Goal: Answer question/provide support: Share knowledge or assist other users

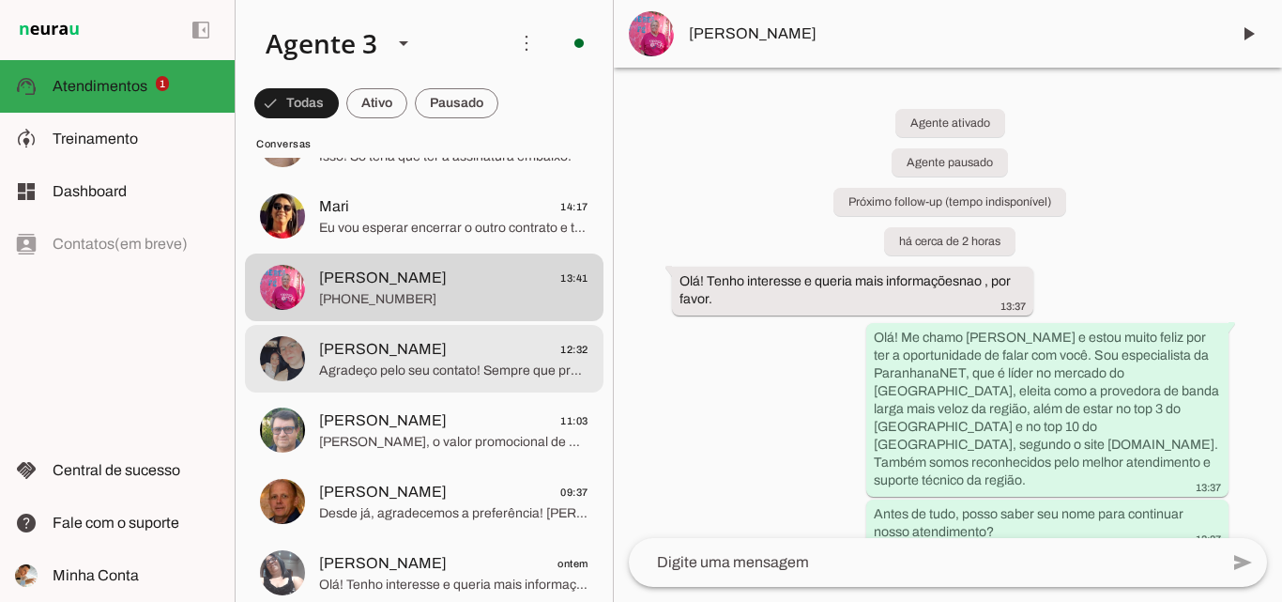
scroll to position [282, 0]
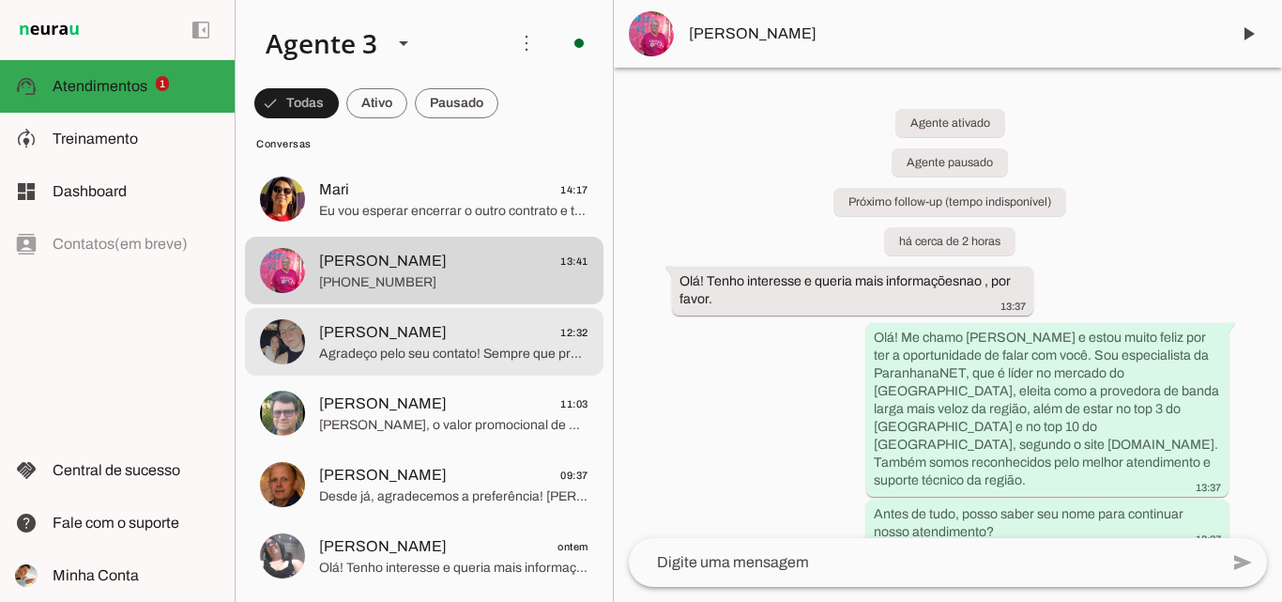
click at [492, 334] on span "[PERSON_NAME] 12:32" at bounding box center [453, 332] width 269 height 23
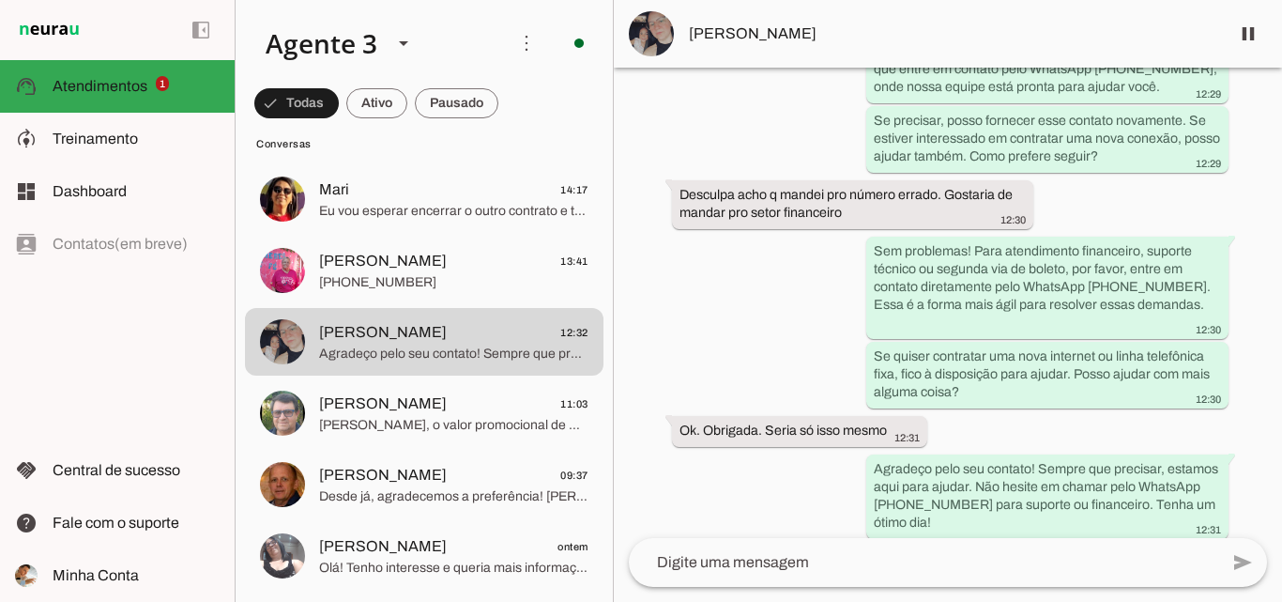
scroll to position [988, 0]
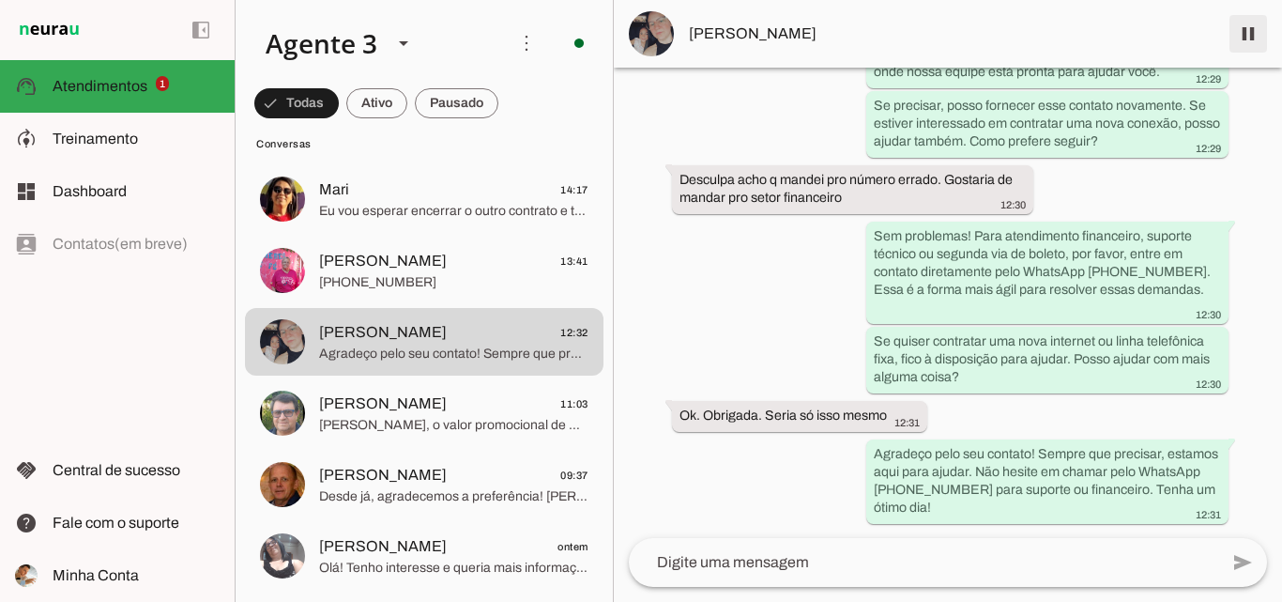
click at [1236, 41] on span at bounding box center [1248, 33] width 45 height 45
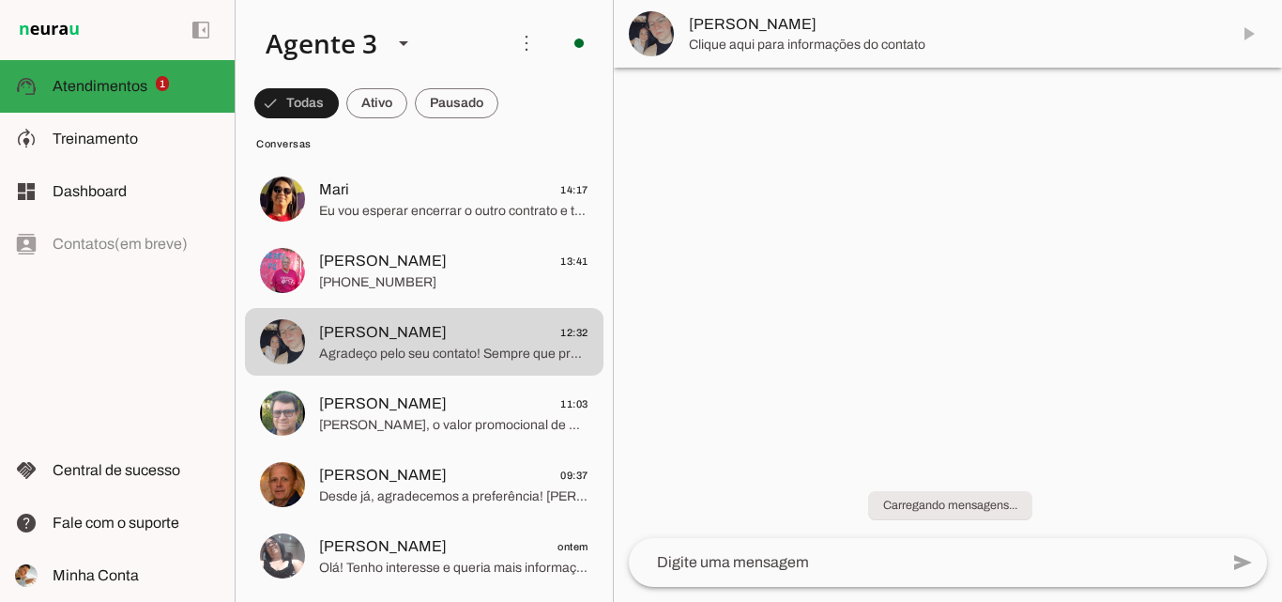
scroll to position [0, 0]
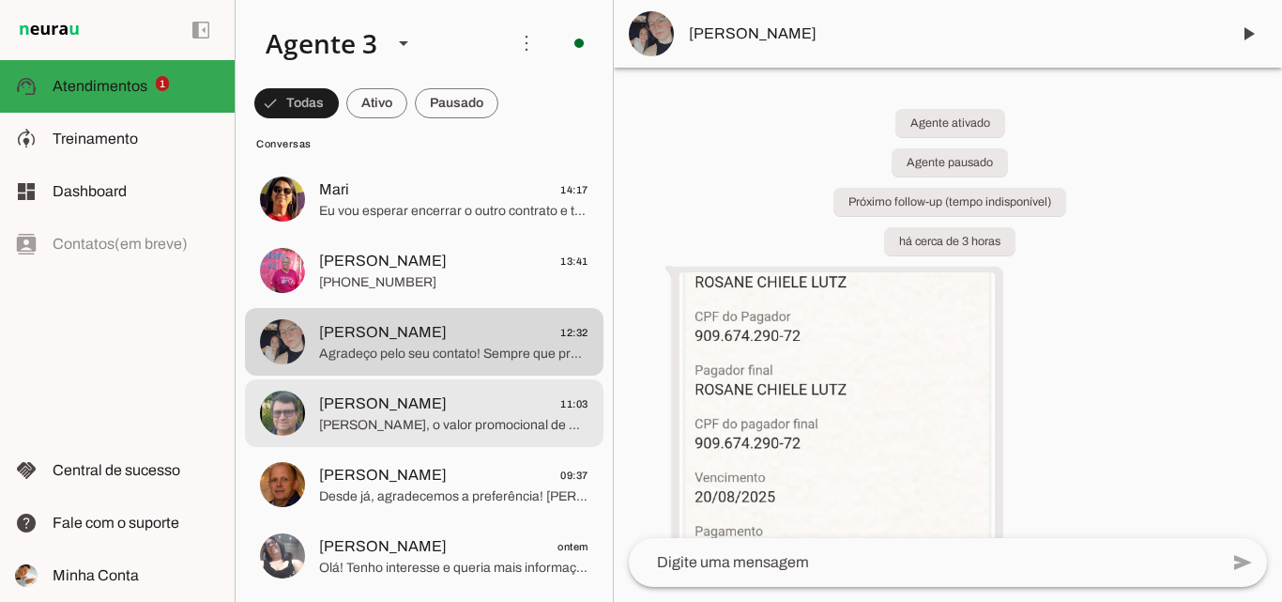
click at [447, 414] on span "[PERSON_NAME]" at bounding box center [383, 403] width 128 height 23
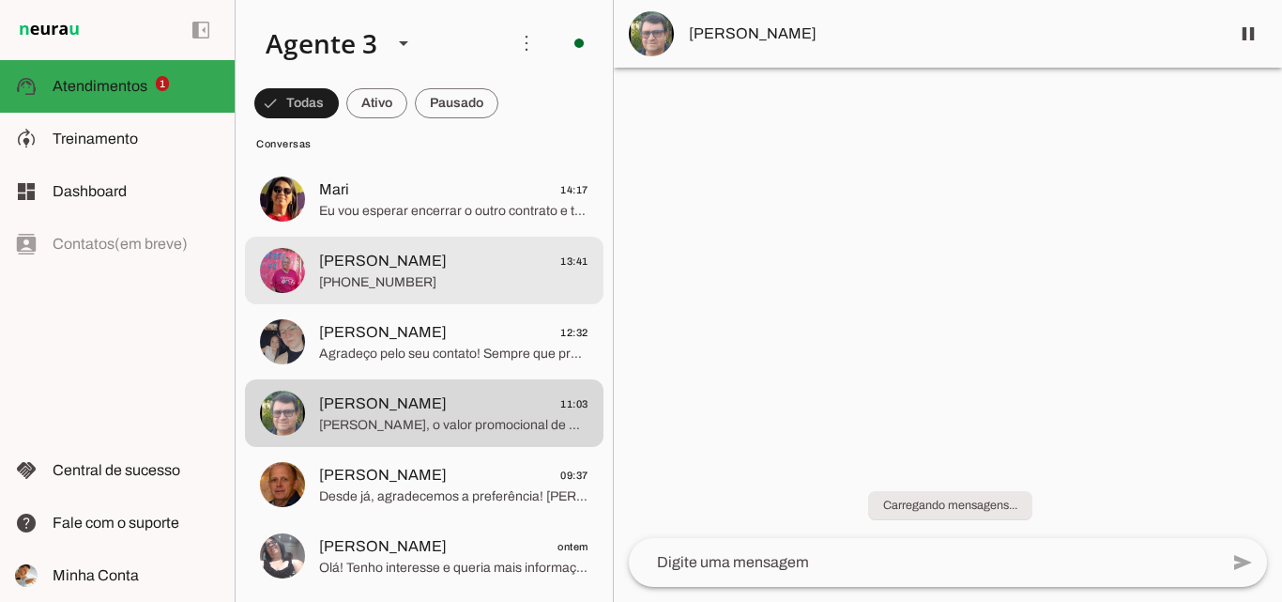
click at [513, 263] on span "[PERSON_NAME] 13:41" at bounding box center [453, 261] width 269 height 23
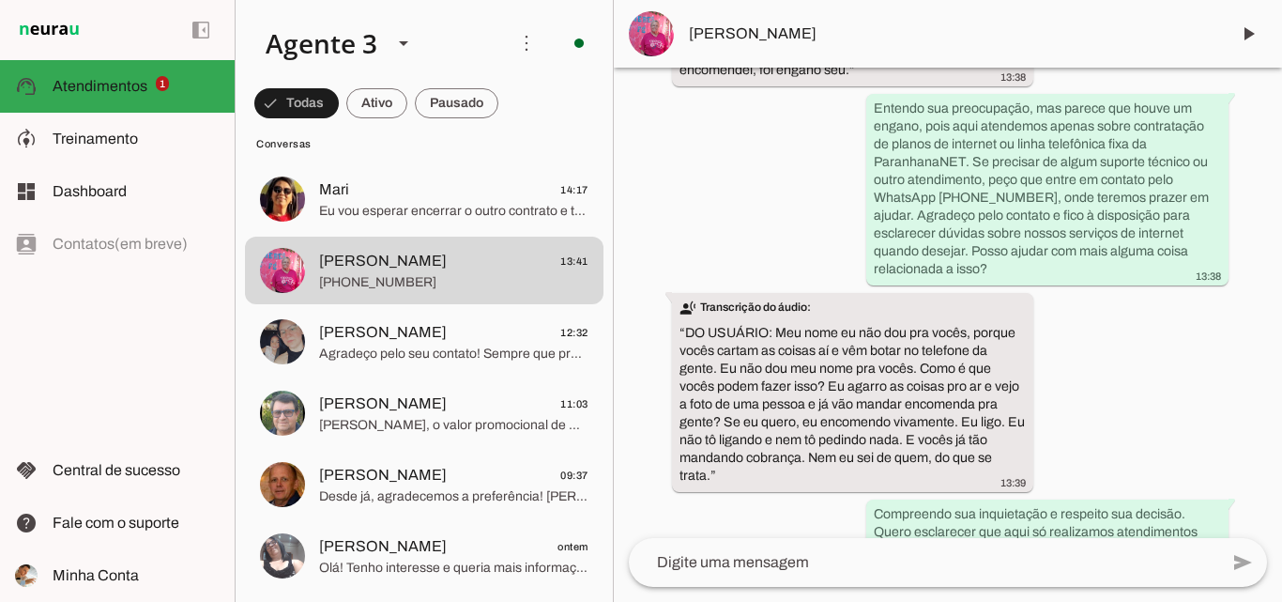
scroll to position [617, 0]
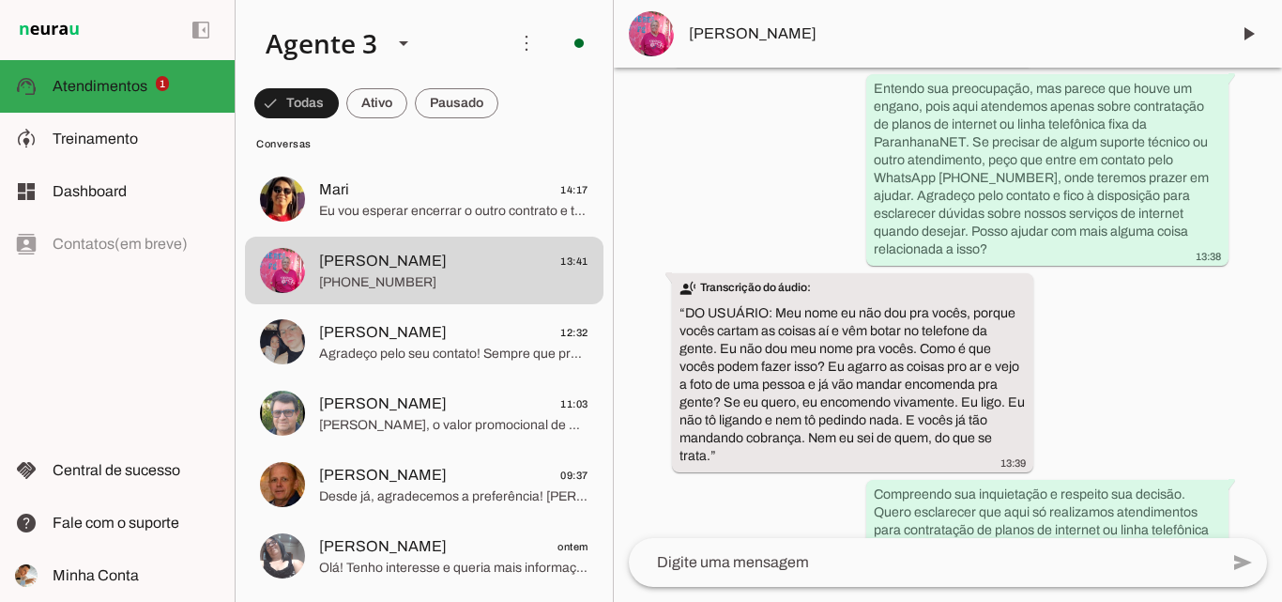
click at [1013, 42] on span "[PERSON_NAME]" at bounding box center [952, 34] width 526 height 23
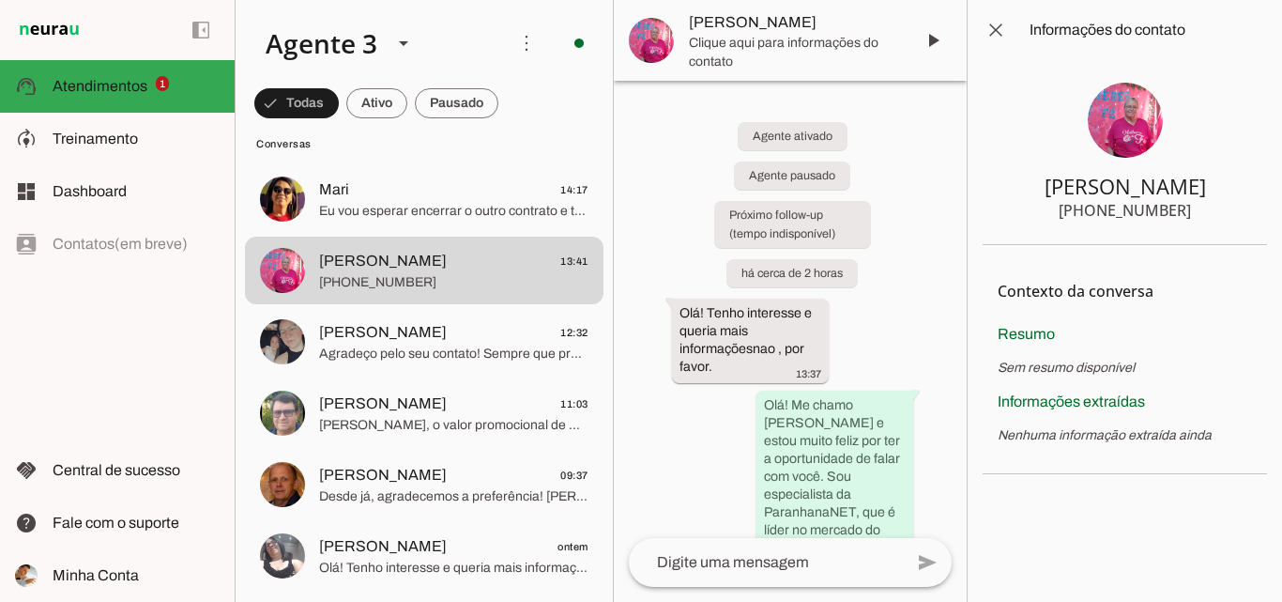
drag, startPoint x: 1097, startPoint y: 209, endPoint x: 1201, endPoint y: 214, distance: 104.3
click at [1201, 214] on section "[PERSON_NAME] [PHONE_NUMBER]" at bounding box center [1125, 152] width 284 height 185
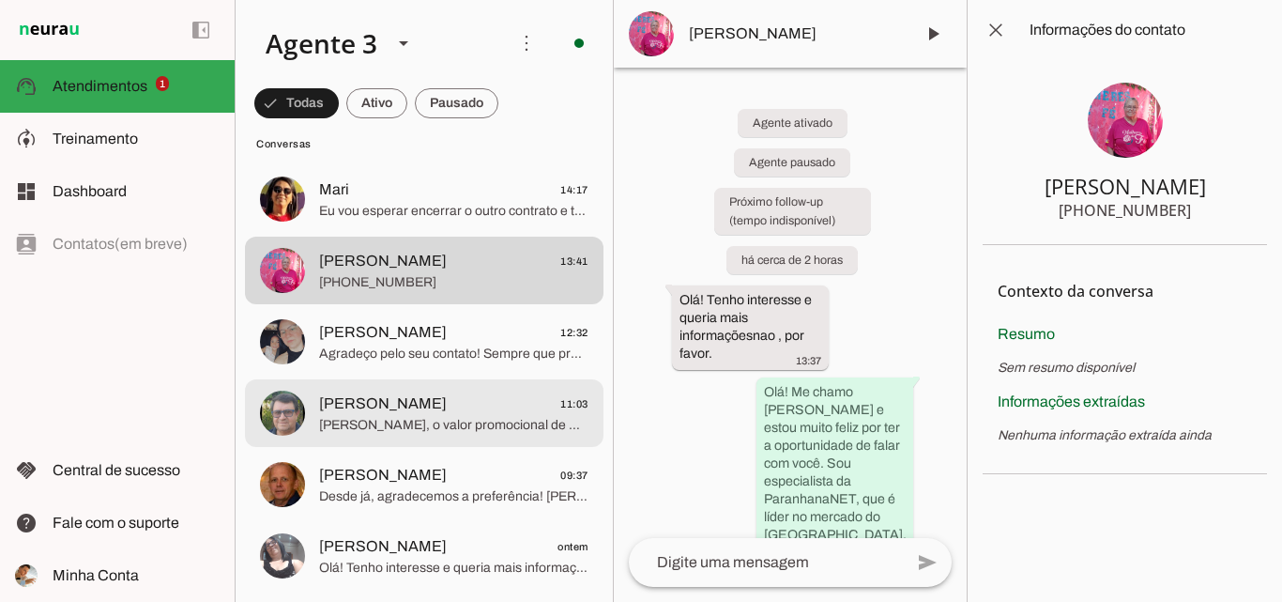
click at [436, 398] on span "[PERSON_NAME]" at bounding box center [383, 403] width 128 height 23
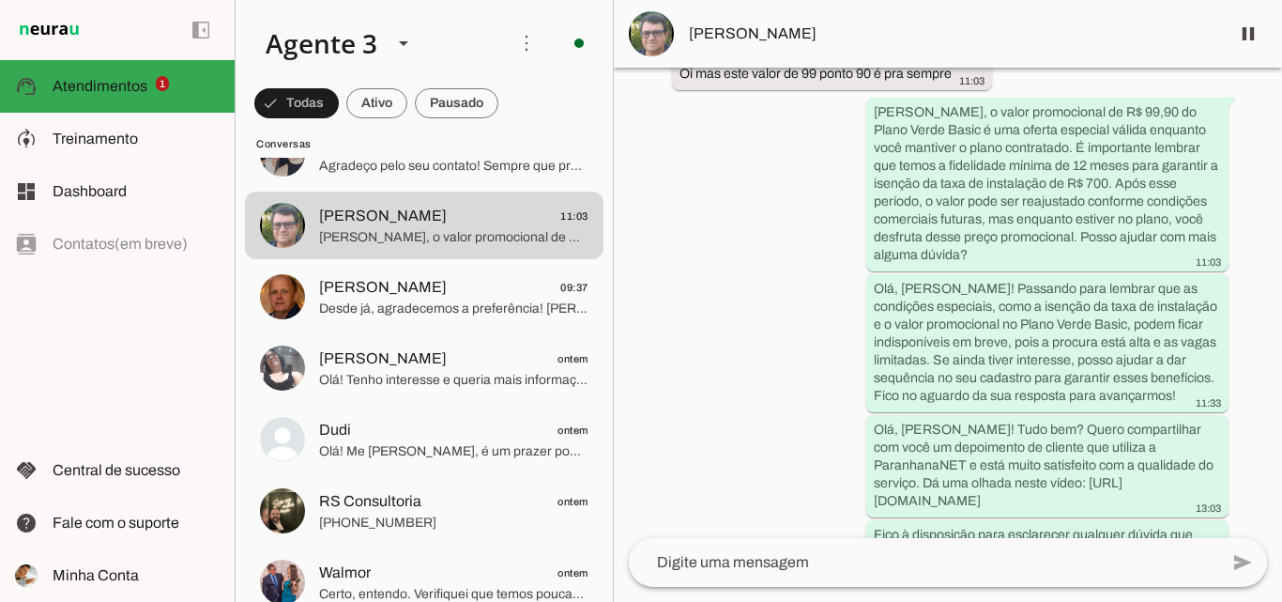
scroll to position [4333, 0]
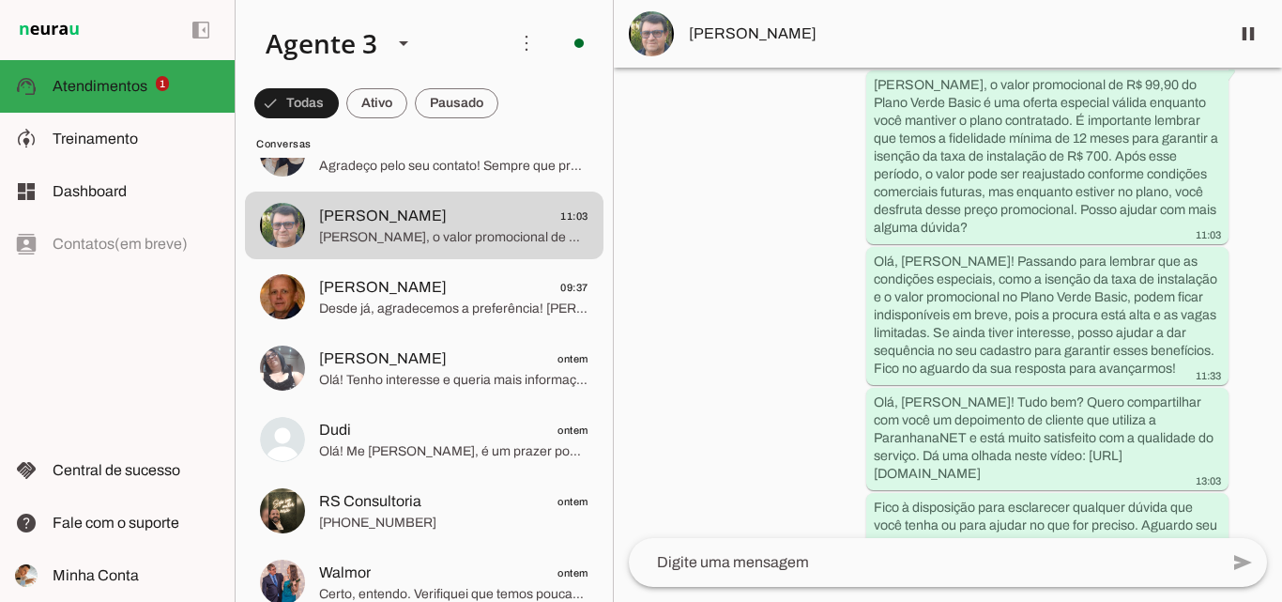
click at [815, 42] on span "[PERSON_NAME]" at bounding box center [952, 34] width 526 height 23
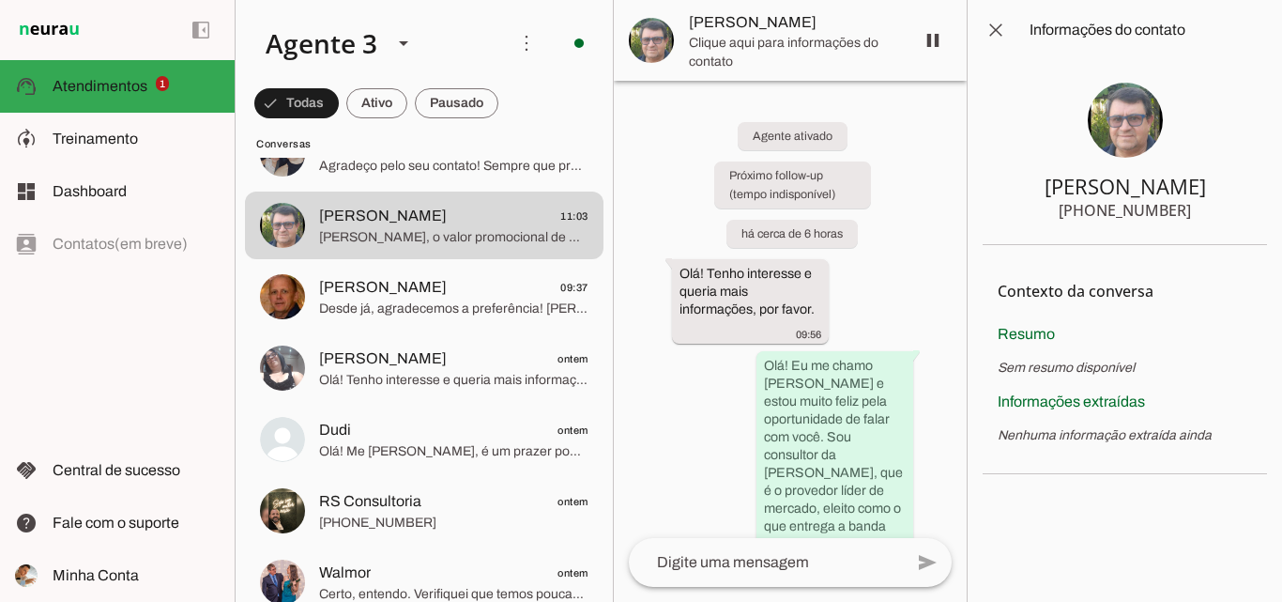
drag, startPoint x: 1099, startPoint y: 205, endPoint x: 1186, endPoint y: 209, distance: 87.4
click at [1186, 209] on section "[PERSON_NAME] [PHONE_NUMBER]" at bounding box center [1125, 152] width 284 height 185
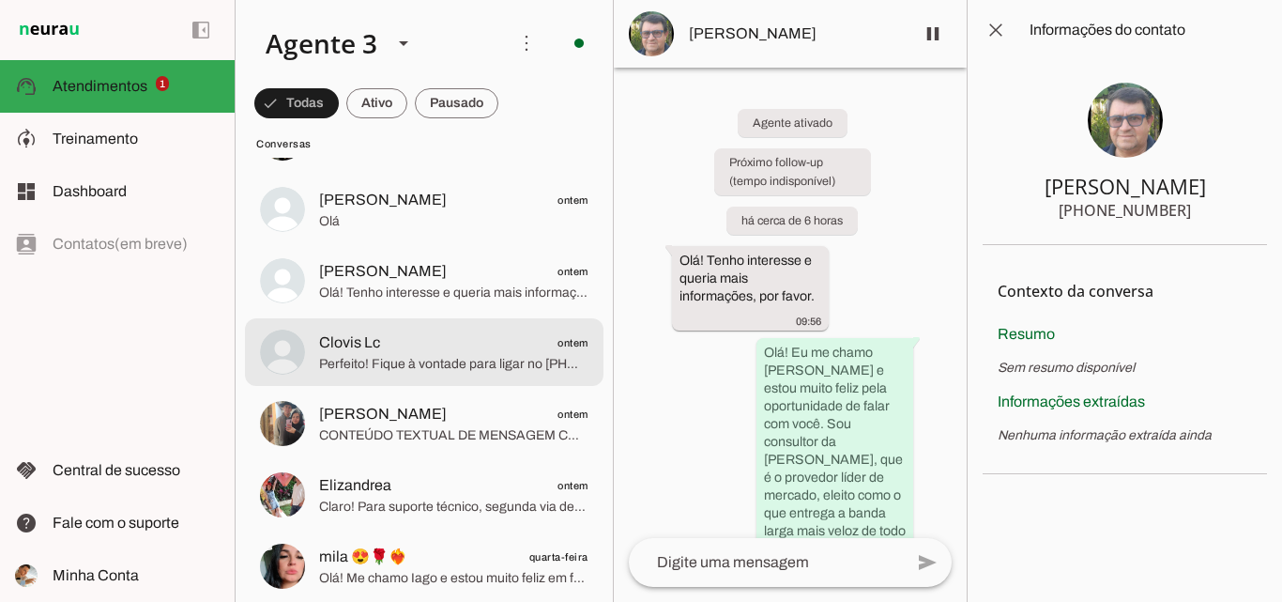
scroll to position [1596, 0]
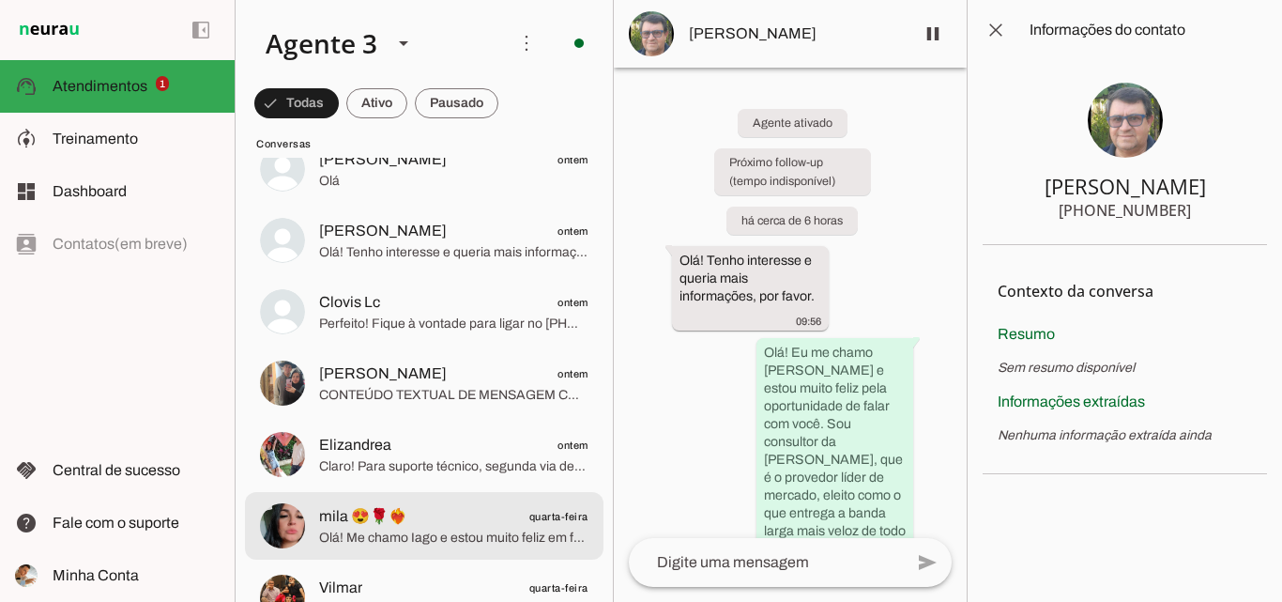
click at [407, 516] on span "mila 😍🌹❤️‍🔥" at bounding box center [363, 516] width 88 height 23
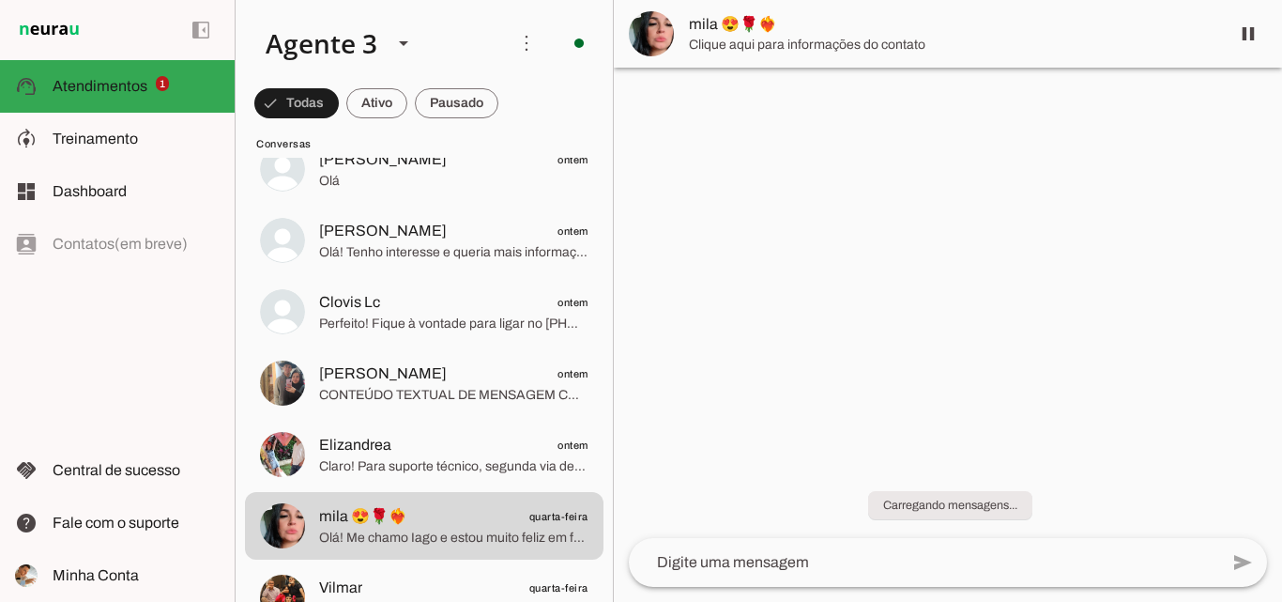
click at [894, 35] on span "mila 😍🌹❤️‍🔥" at bounding box center [952, 24] width 526 height 23
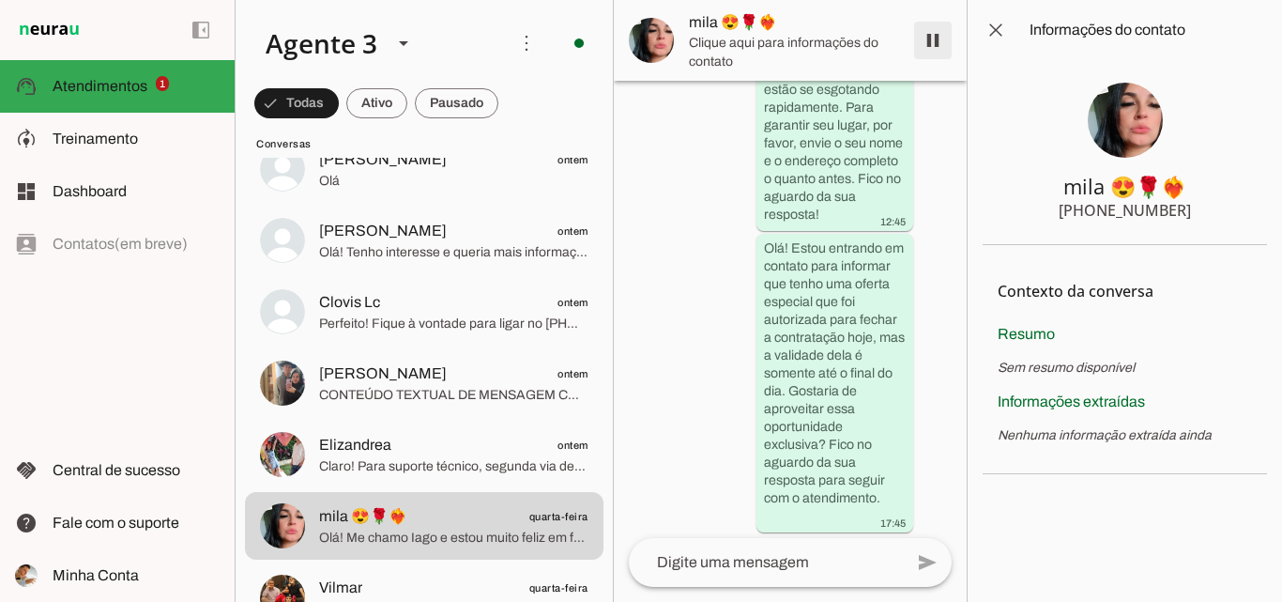
click at [933, 29] on span at bounding box center [932, 40] width 45 height 45
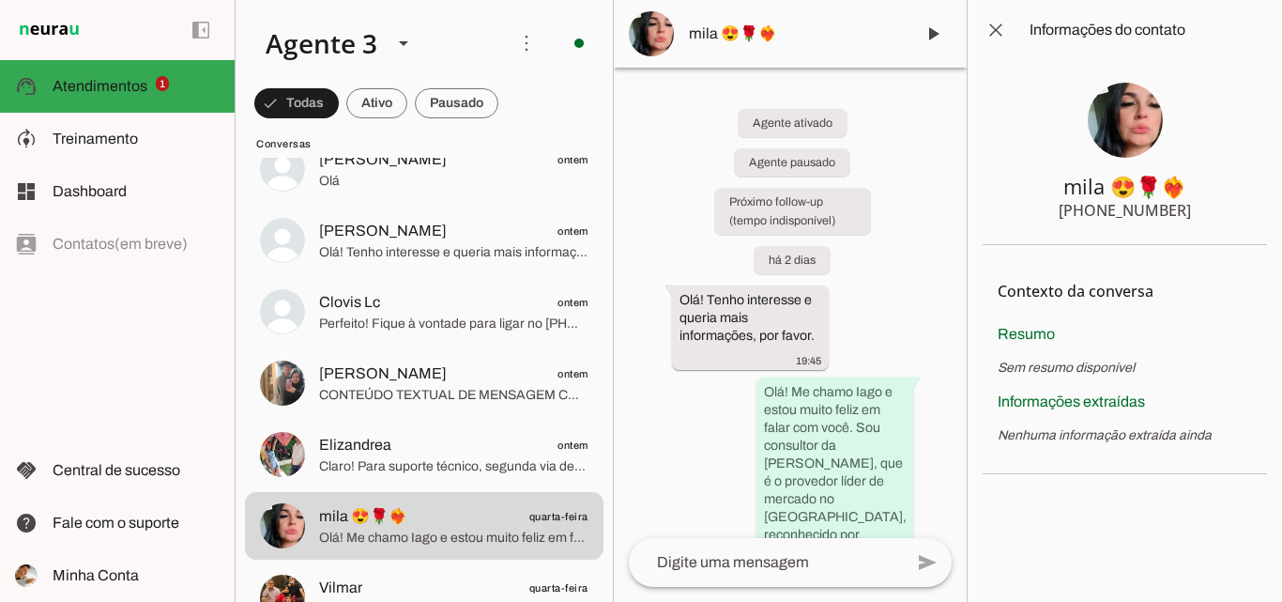
drag, startPoint x: 1035, startPoint y: 185, endPoint x: 1189, endPoint y: 220, distance: 157.8
click at [1189, 220] on section "mila 😍🌹❤️‍🔥 [PHONE_NUMBER]" at bounding box center [1125, 152] width 284 height 185
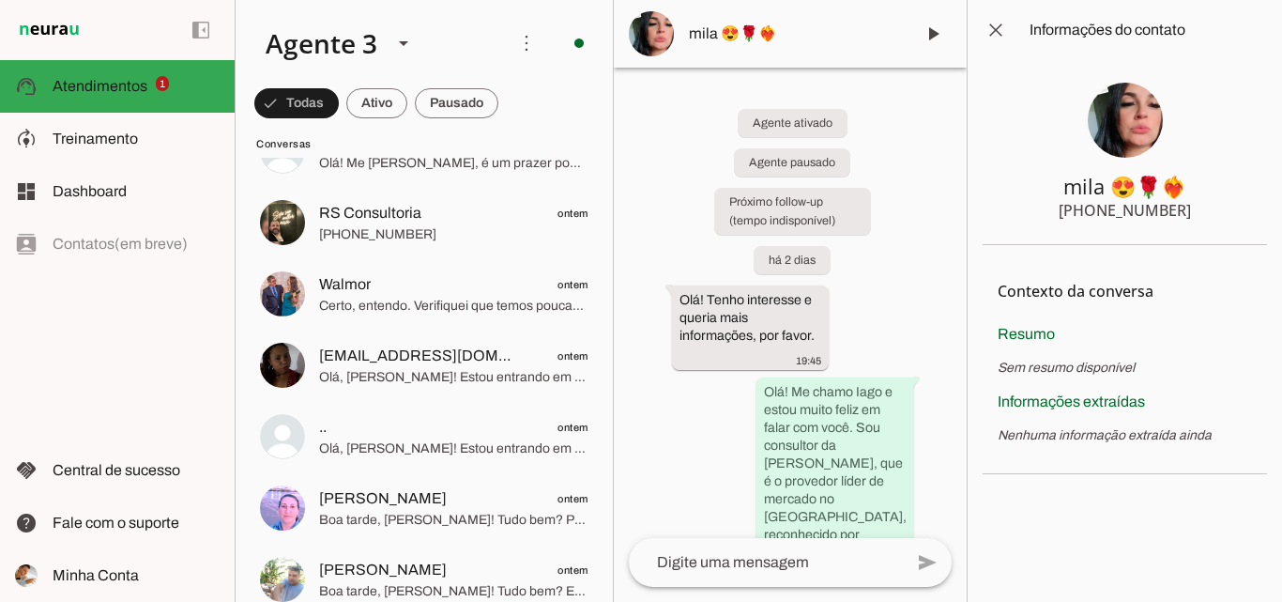
scroll to position [657, 0]
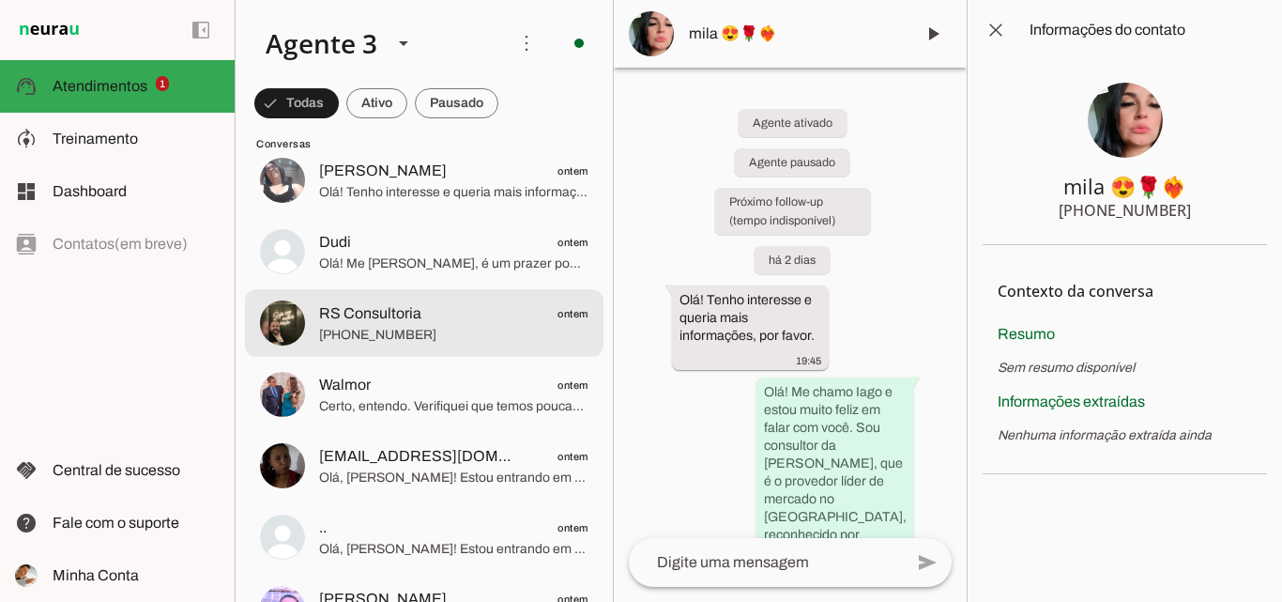
click at [454, 323] on span "RS Consultoria ontem" at bounding box center [453, 313] width 269 height 23
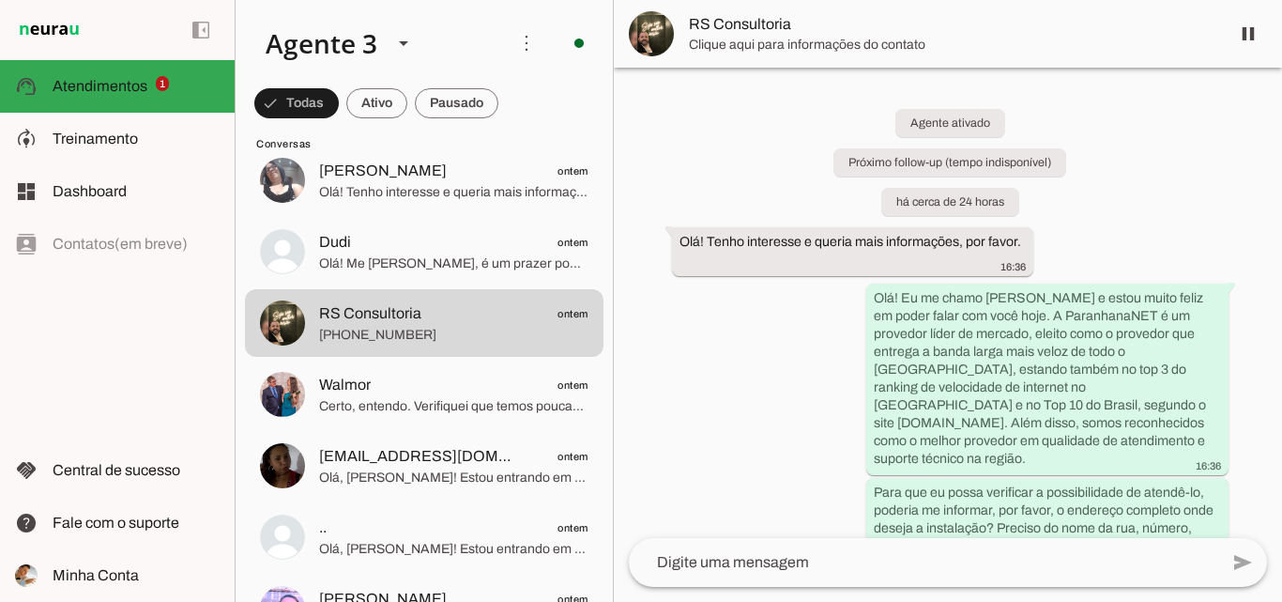
click at [875, 52] on span "Clique aqui para informações do contato" at bounding box center [952, 45] width 526 height 19
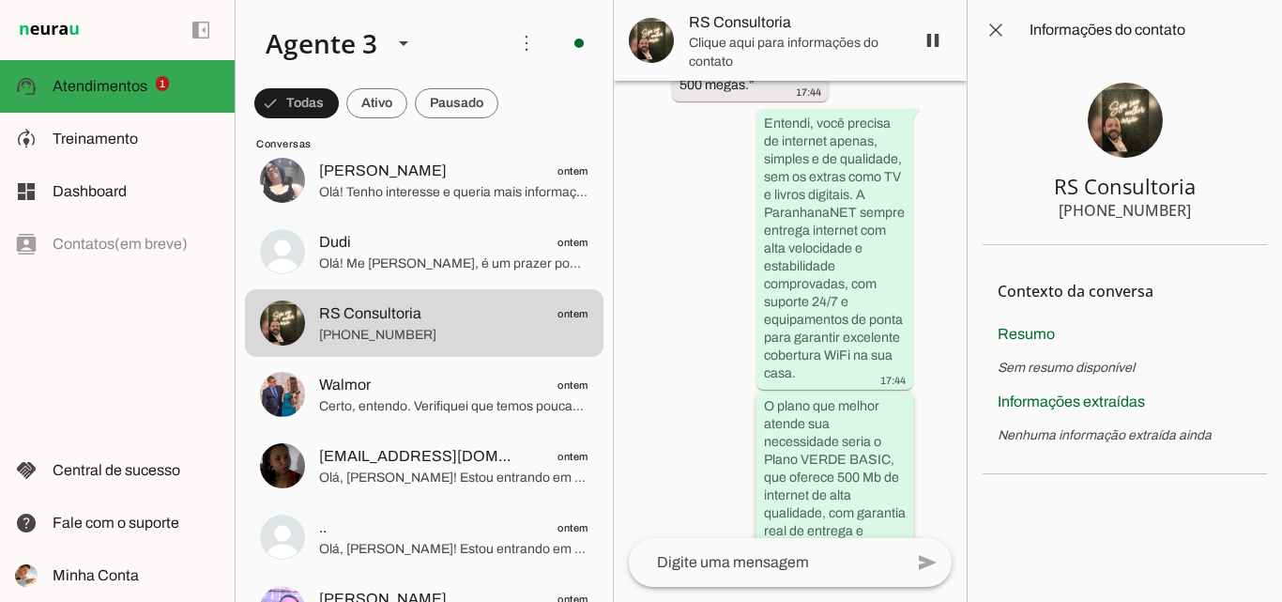
scroll to position [4355, 0]
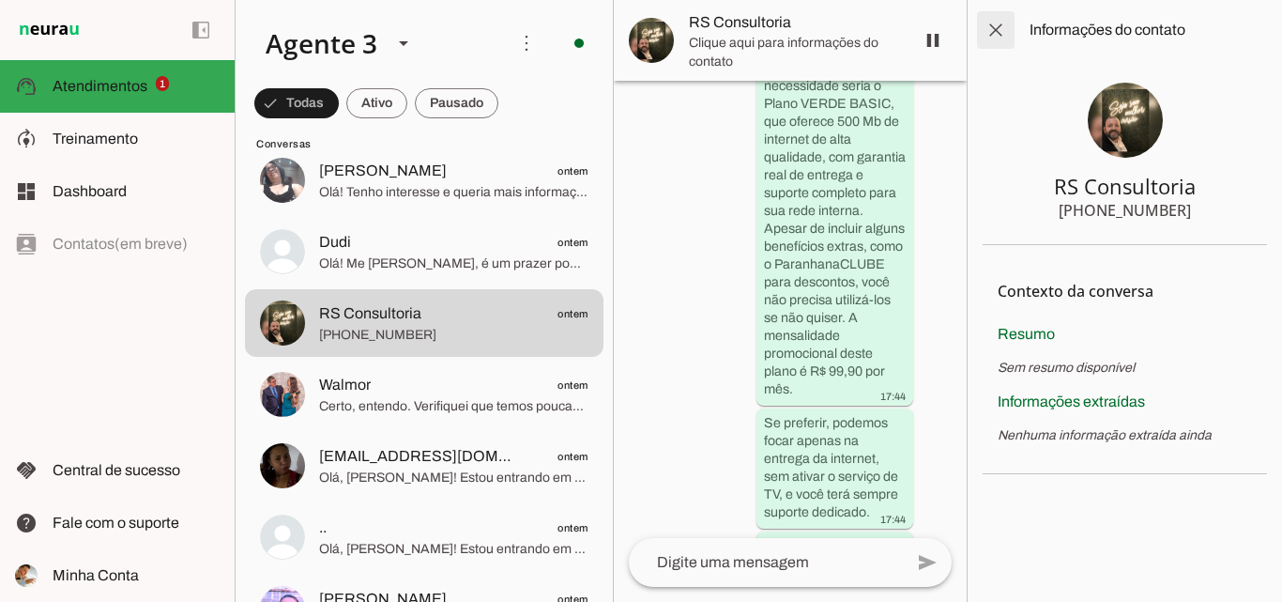
click at [990, 28] on span at bounding box center [995, 30] width 45 height 45
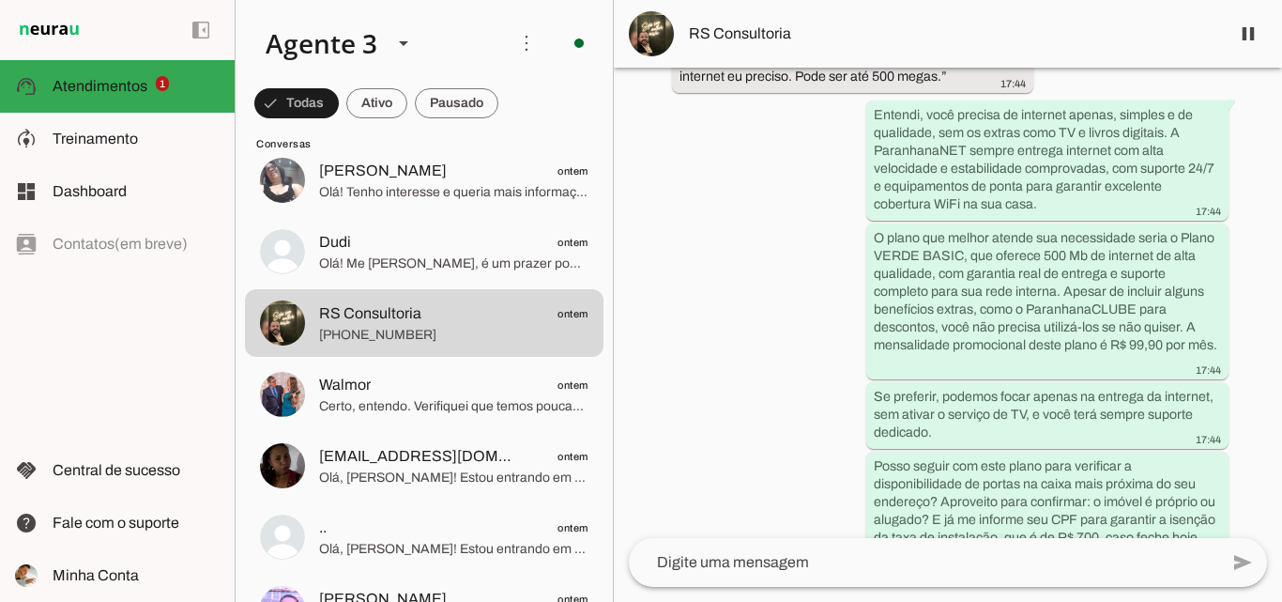
scroll to position [1853, 0]
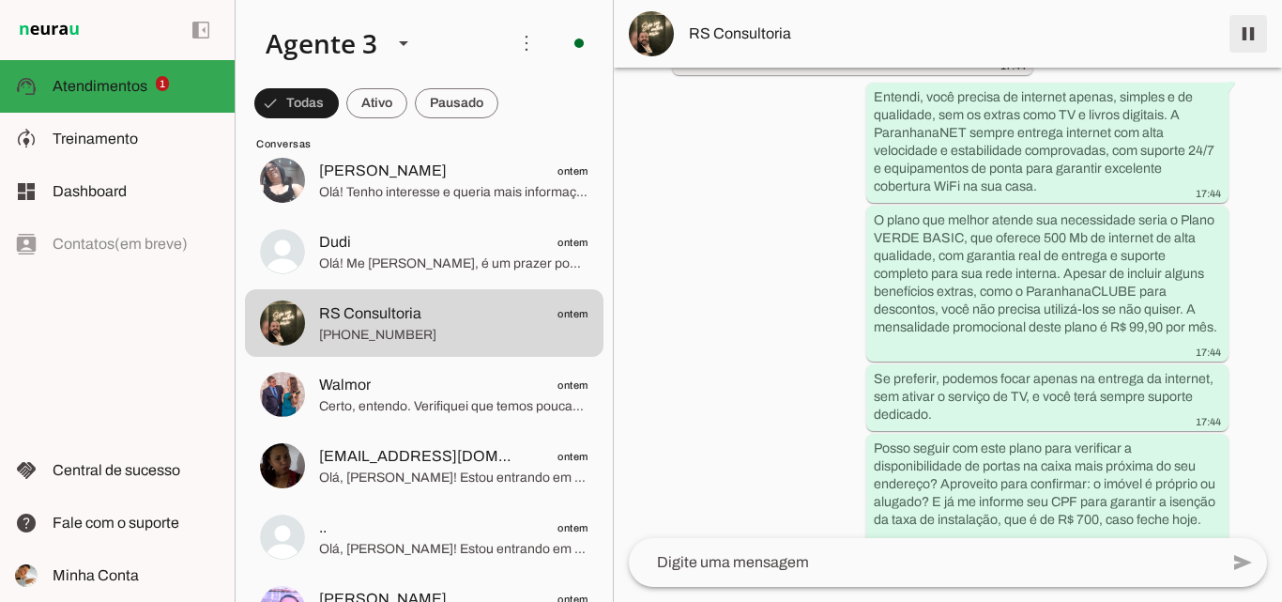
click at [1241, 38] on span at bounding box center [1248, 33] width 45 height 45
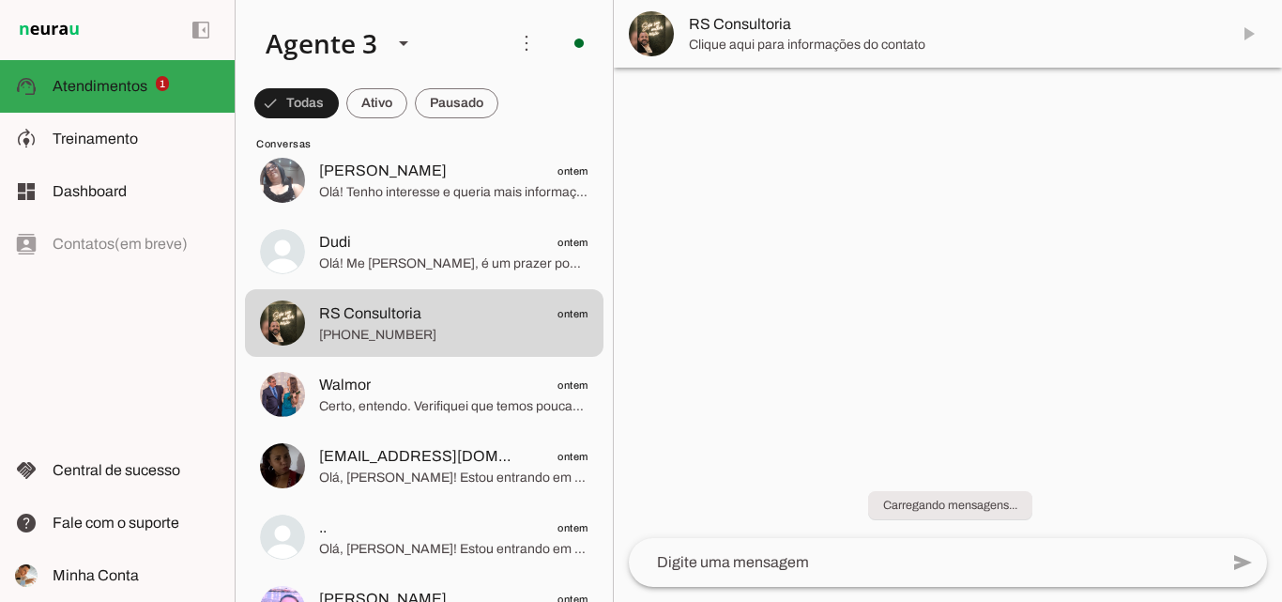
scroll to position [0, 0]
click at [889, 36] on span "Clique aqui para informações do contato" at bounding box center [952, 45] width 526 height 19
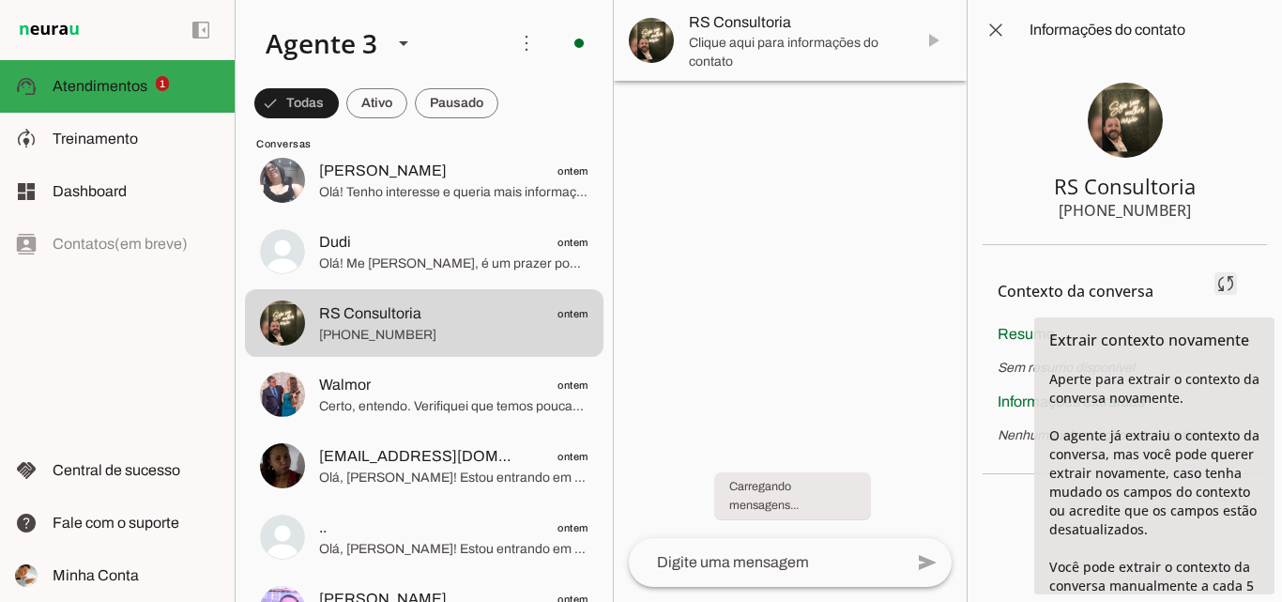
click at [1228, 278] on span at bounding box center [1225, 283] width 45 height 45
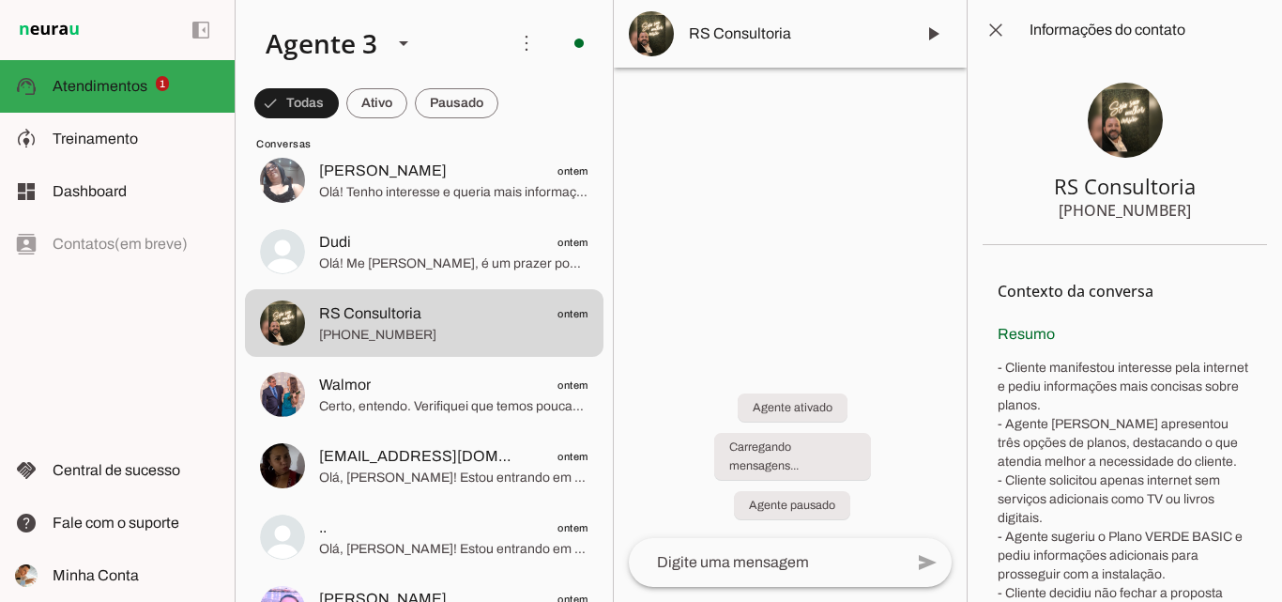
scroll to position [83, 0]
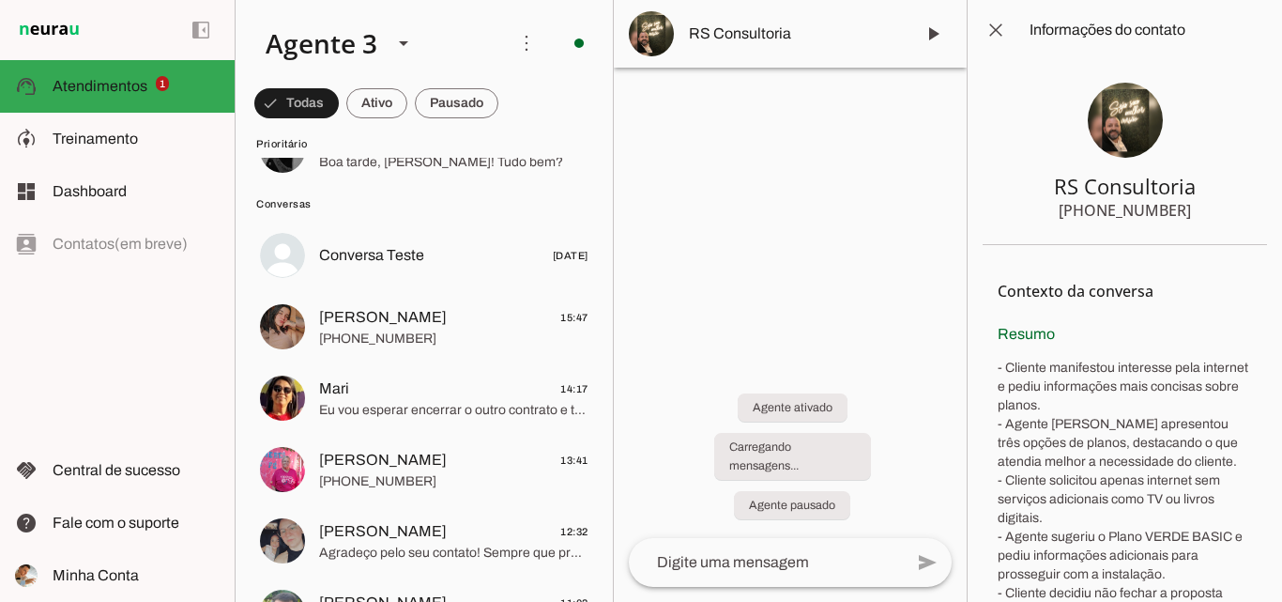
drag, startPoint x: 1124, startPoint y: 202, endPoint x: 1185, endPoint y: 225, distance: 65.4
click at [1185, 225] on section "RS Consultoria [PHONE_NUMBER]" at bounding box center [1125, 152] width 284 height 185
click at [1003, 28] on span at bounding box center [995, 30] width 45 height 45
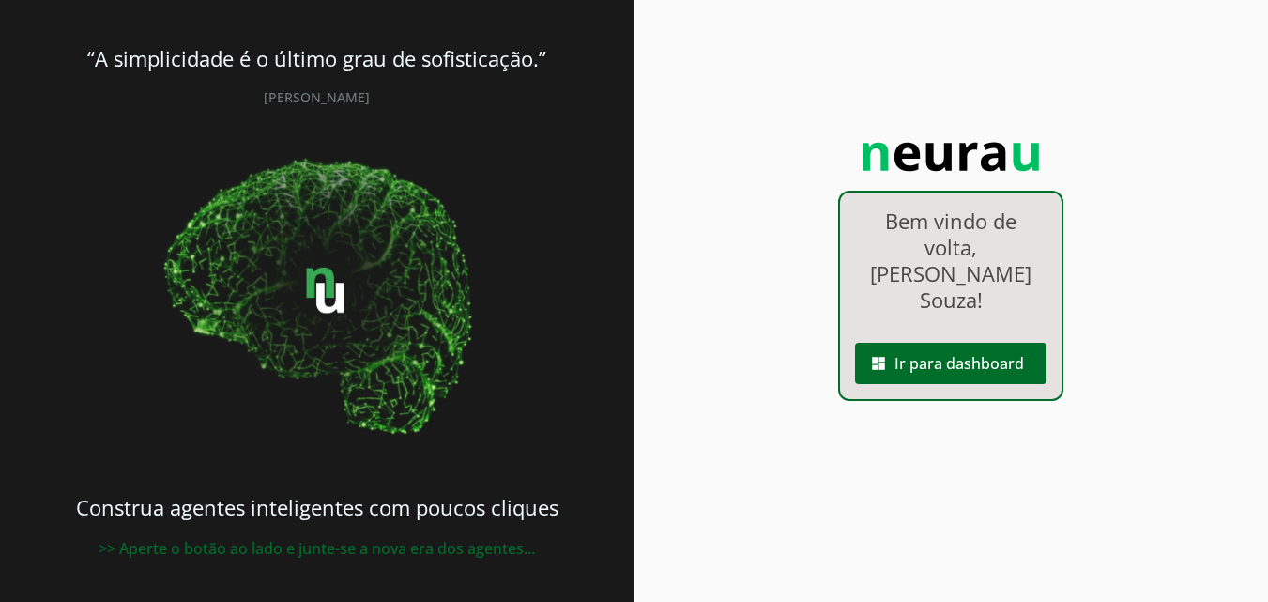
click at [959, 341] on span at bounding box center [950, 363] width 191 height 45
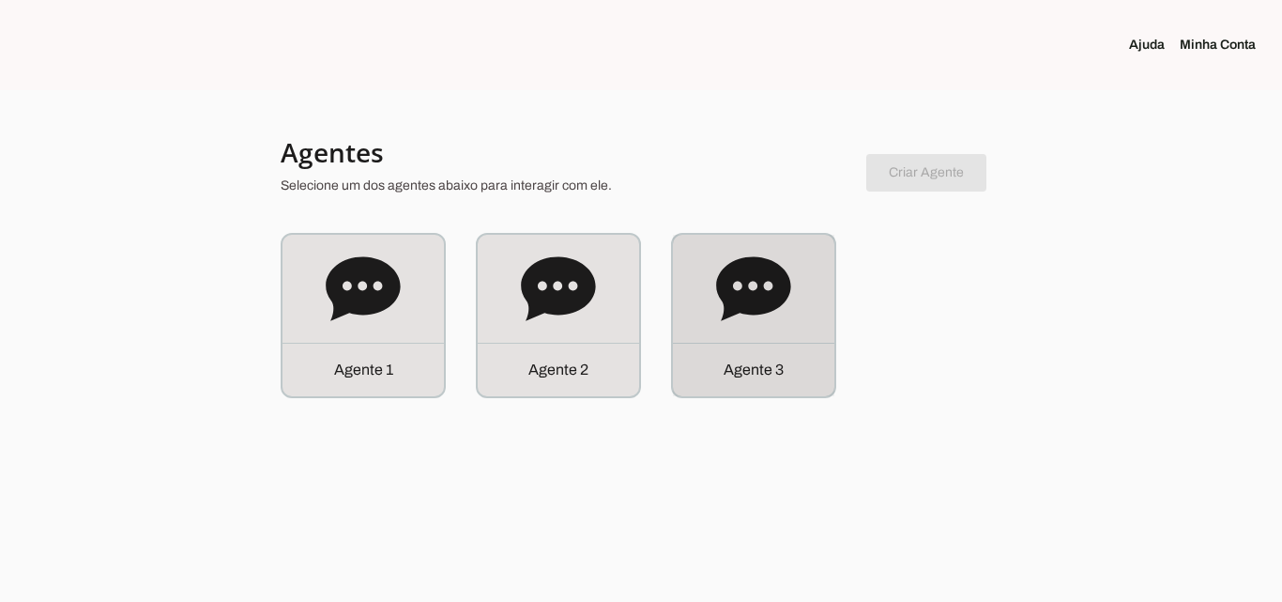
click at [742, 373] on p "Agente 3" at bounding box center [754, 370] width 60 height 23
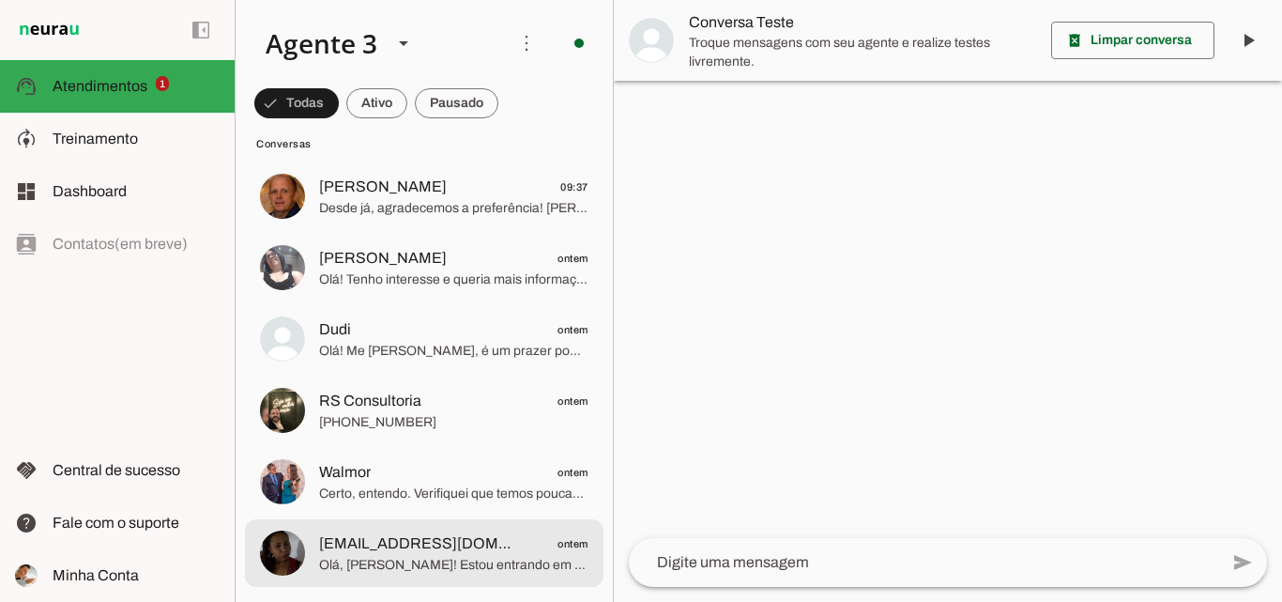
scroll to position [563, 0]
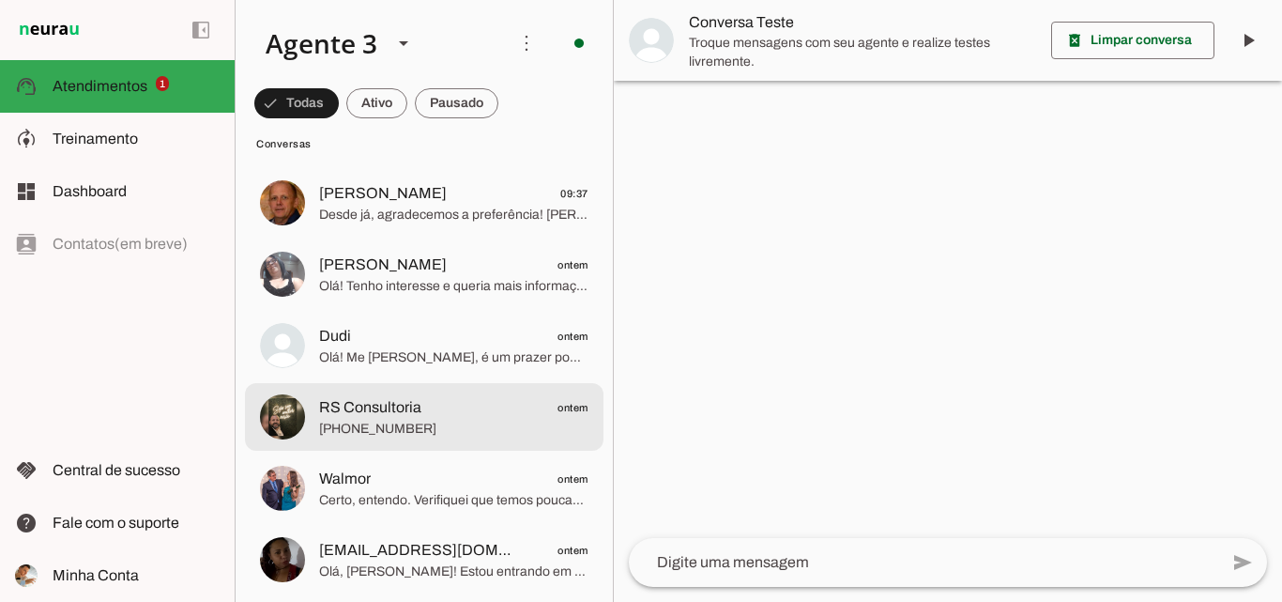
click at [439, 401] on span "RS Consultoria ontem" at bounding box center [453, 407] width 269 height 23
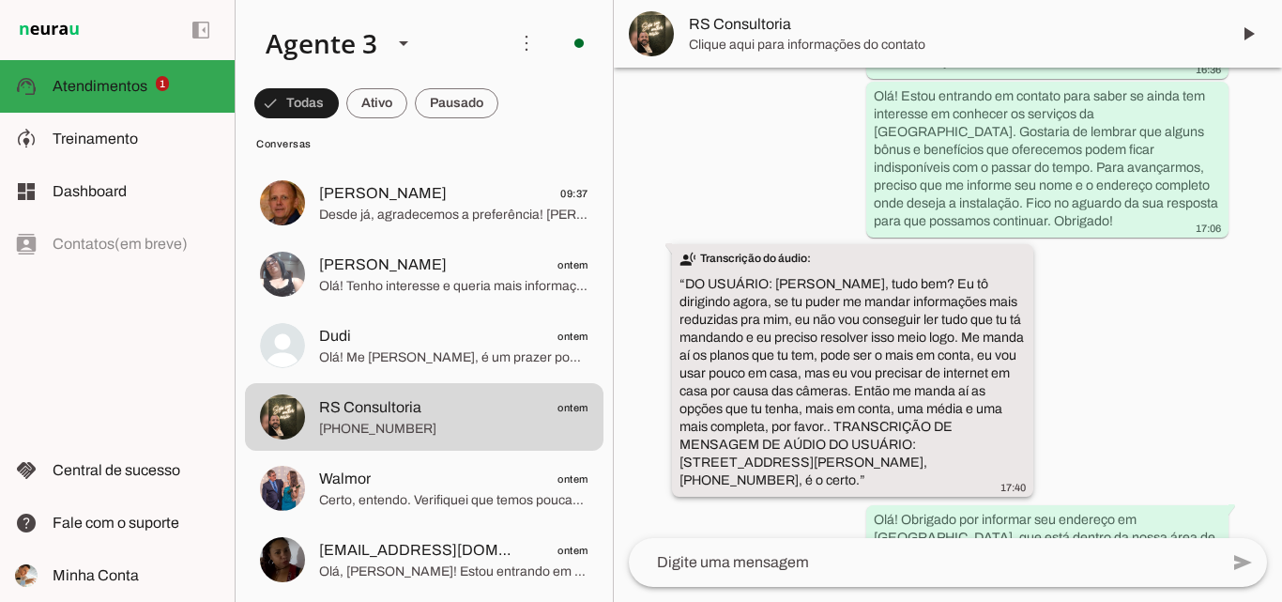
scroll to position [558, 0]
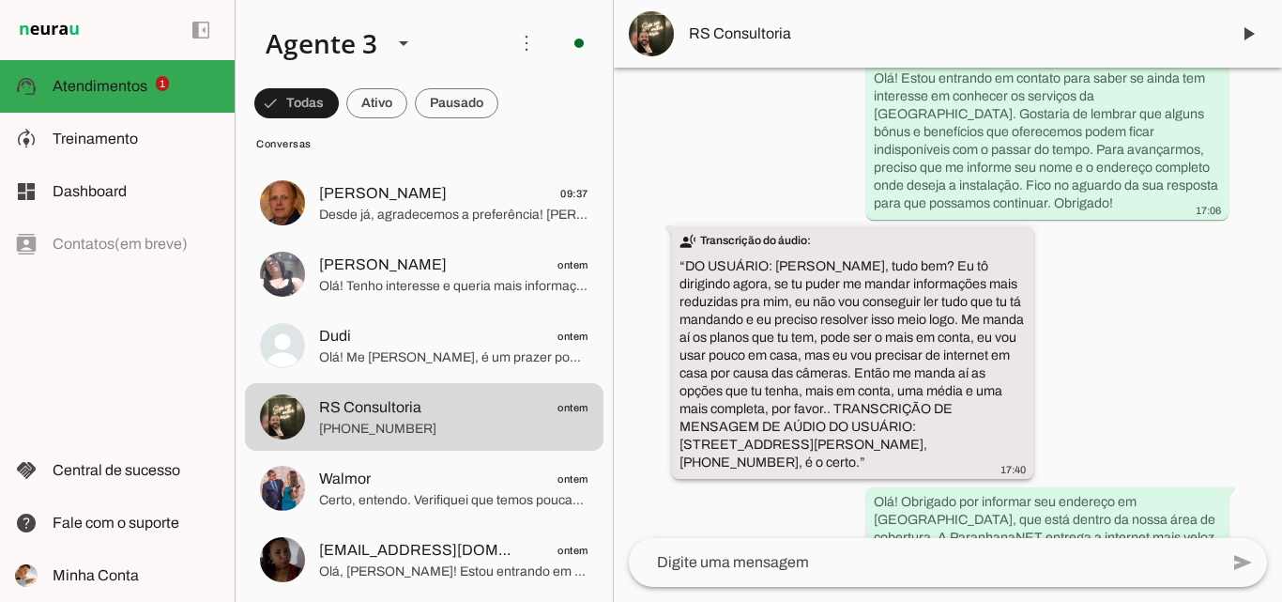
drag, startPoint x: 768, startPoint y: 249, endPoint x: 885, endPoint y: 427, distance: 213.5
click at [885, 427] on div "transcribe Transcrição do áudio: “ DO USUÁRIO: Oi Iago, tudo bem? Eu tô dirigin…" at bounding box center [853, 354] width 347 height 245
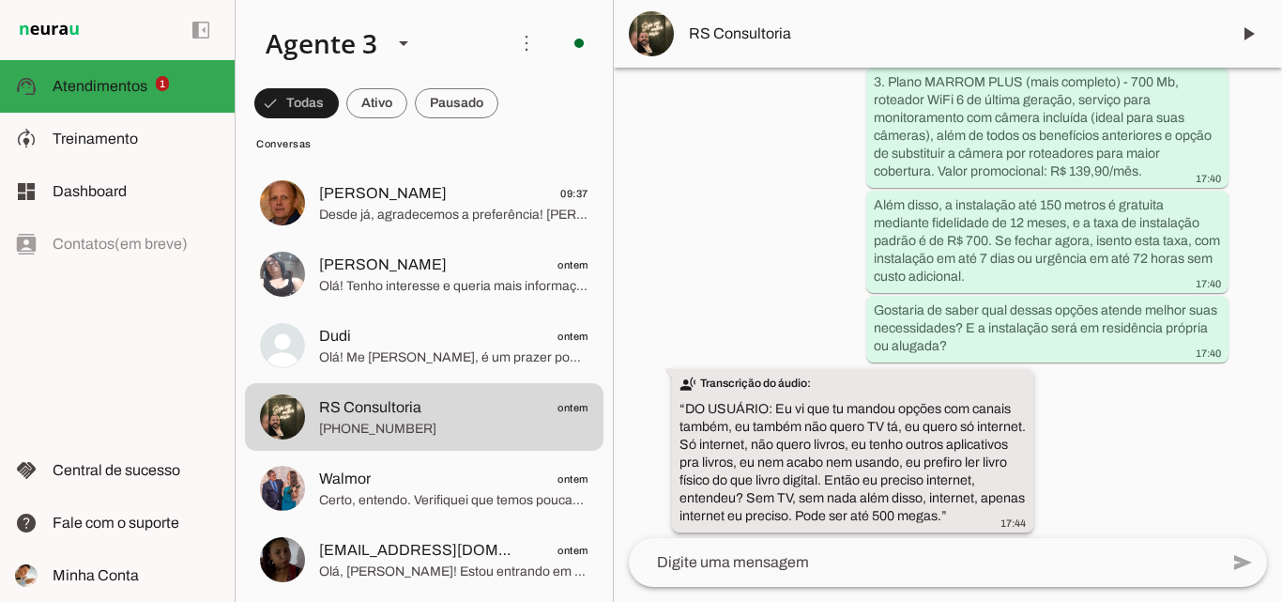
scroll to position [1452, 0]
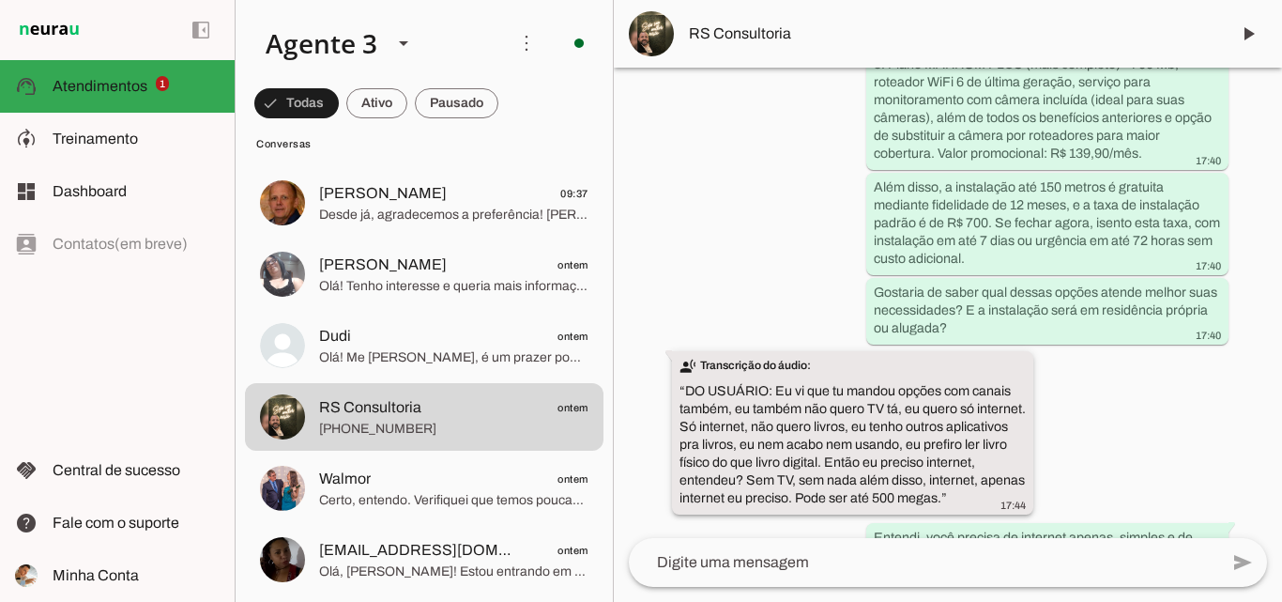
drag, startPoint x: 780, startPoint y: 335, endPoint x: 870, endPoint y: 470, distance: 162.4
click at [870, 470] on div "transcribe Transcrição do áudio: “ DO USUÁRIO: Eu vi que tu mandou opções com c…" at bounding box center [853, 435] width 347 height 156
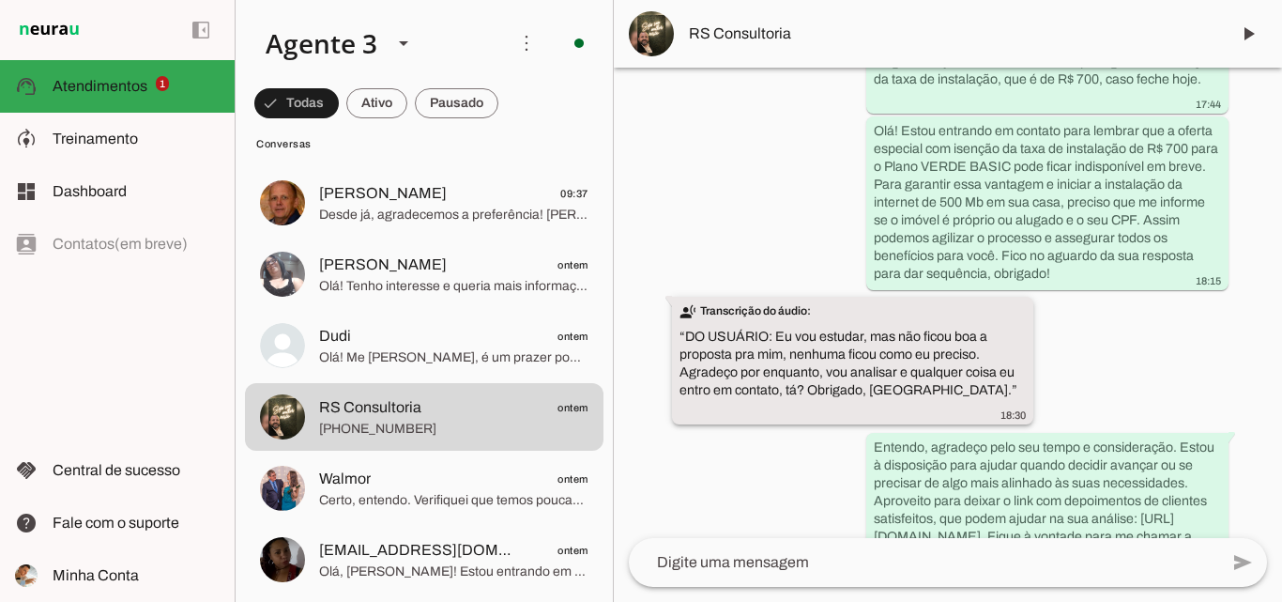
scroll to position [2344, 0]
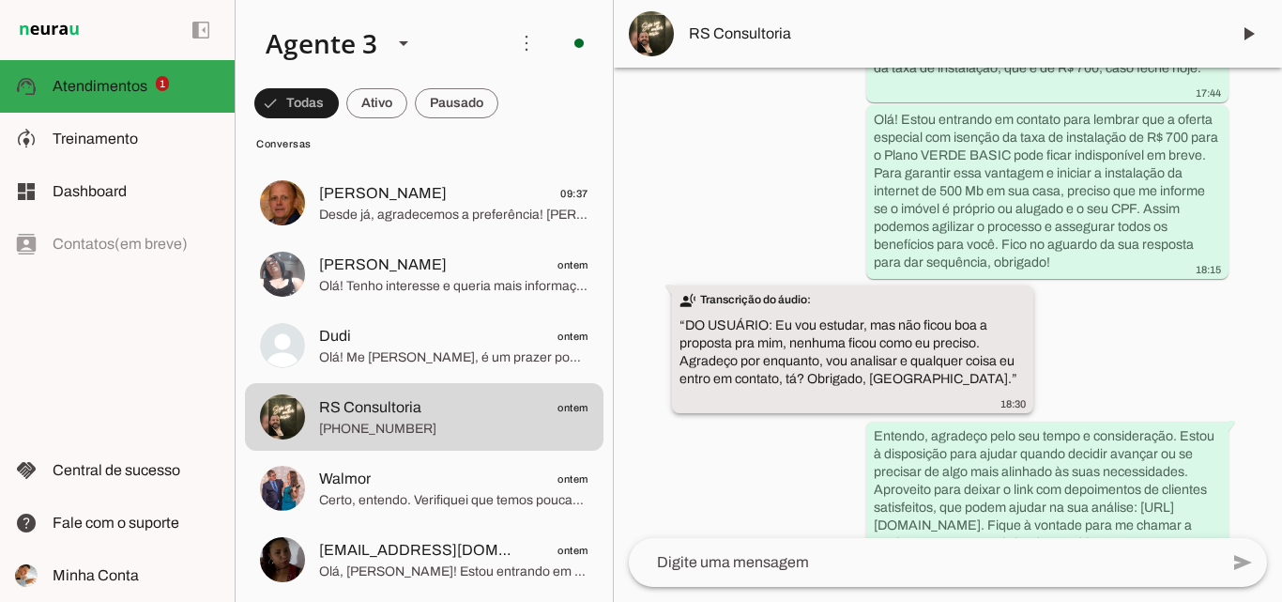
drag, startPoint x: 766, startPoint y: 298, endPoint x: 933, endPoint y: 344, distance: 173.5
click at [933, 344] on div "transcribe Transcrição do áudio: “ DO USUÁRIO: Eu vou estudar, mas não ficou bo…" at bounding box center [853, 351] width 347 height 120
click at [1128, 295] on div "Agente ativado Agente pausado Próximo follow-up (tempo indisponível) há cerca d…" at bounding box center [948, 303] width 668 height 470
click at [959, 18] on md-item "RS Consultoria" at bounding box center [948, 34] width 668 height 68
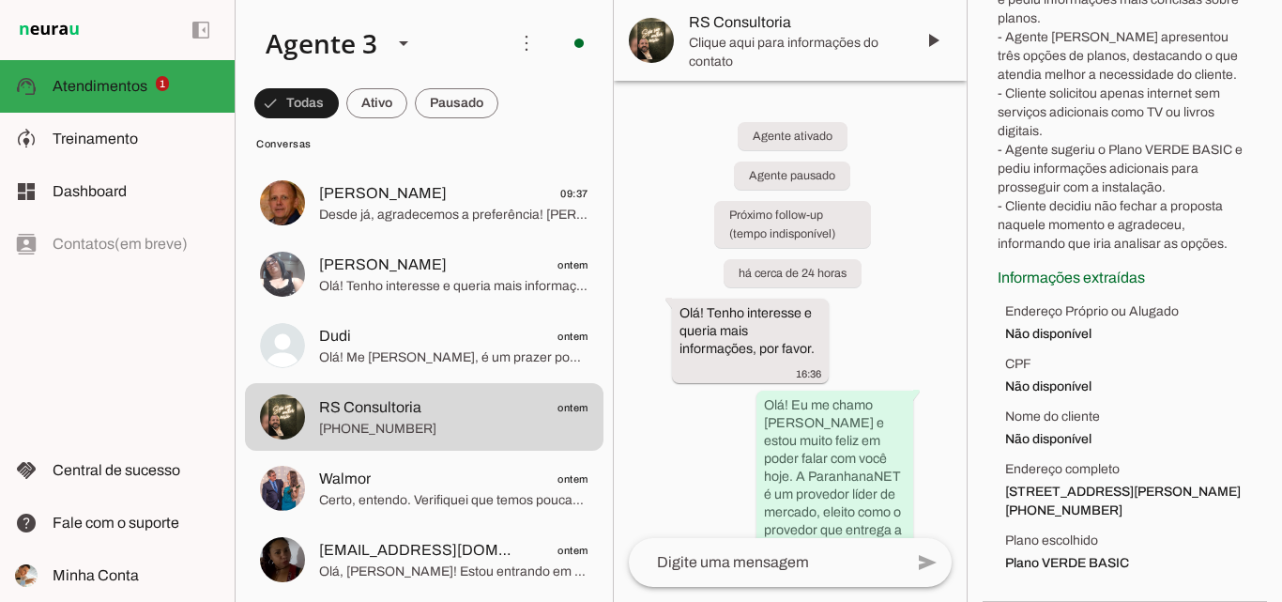
scroll to position [293, 0]
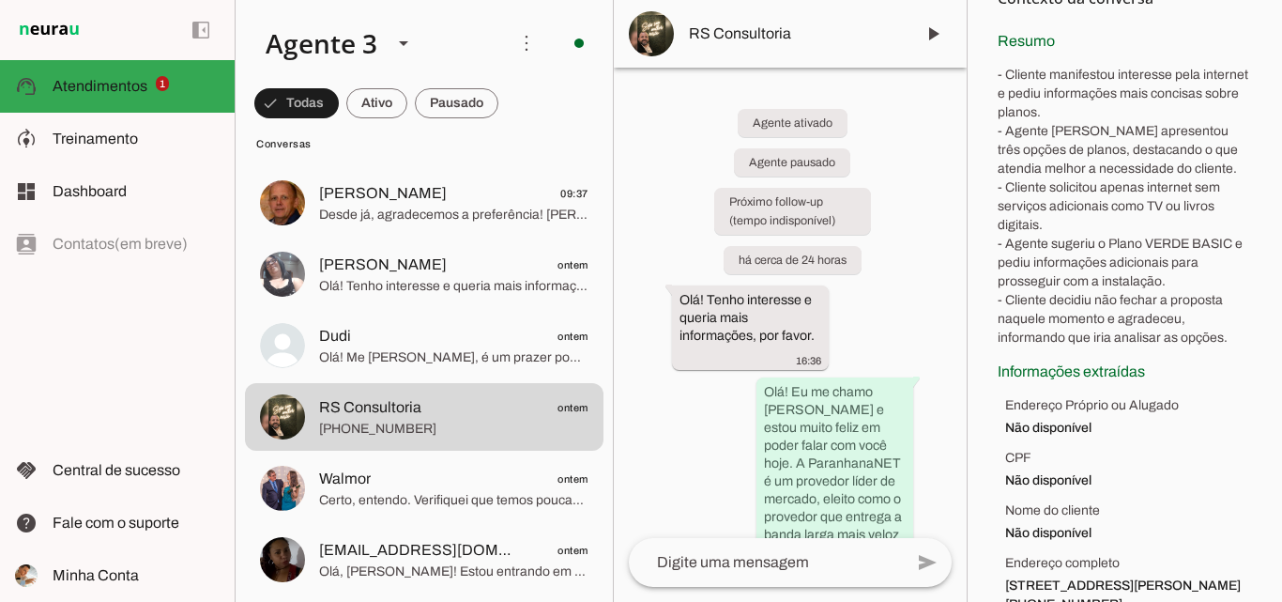
drag, startPoint x: 991, startPoint y: 74, endPoint x: 1253, endPoint y: 346, distance: 377.7
click at [1253, 346] on chat-information at bounding box center [1124, 301] width 315 height 602
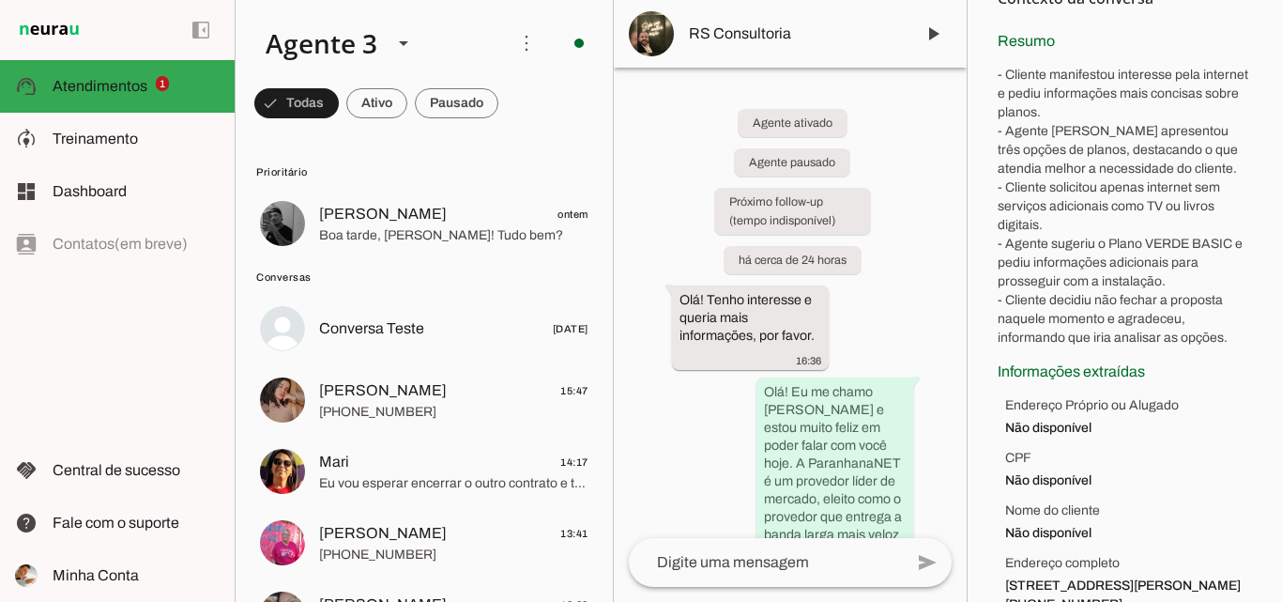
scroll to position [0, 0]
